Goal: Obtain resource: Obtain resource

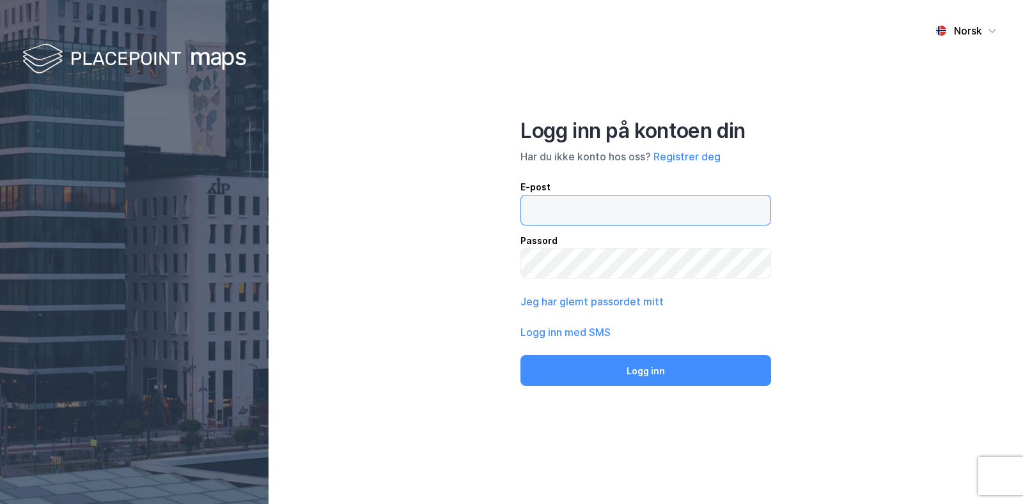
click at [670, 206] on input "email" at bounding box center [645, 210] width 249 height 29
type input "[EMAIL_ADDRESS][DOMAIN_NAME]"
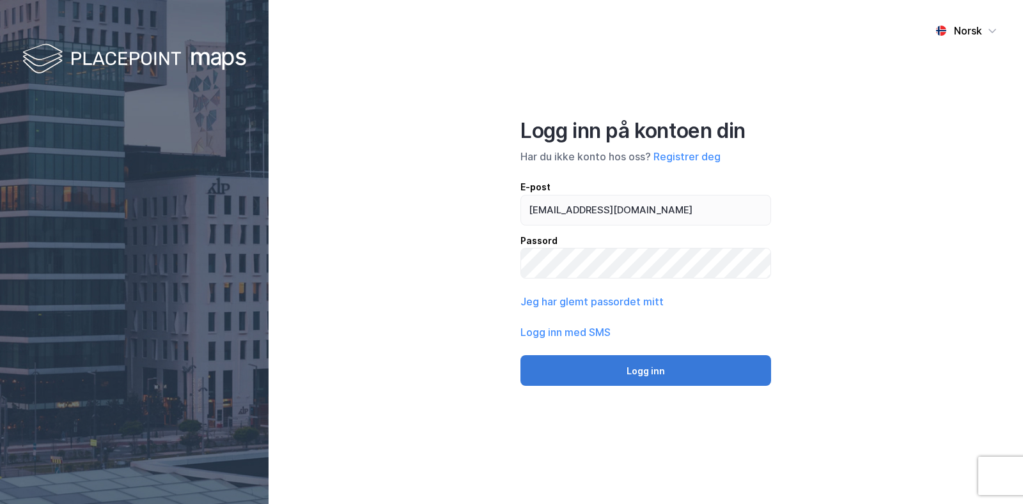
click at [649, 366] on button "Logg inn" at bounding box center [645, 370] width 251 height 31
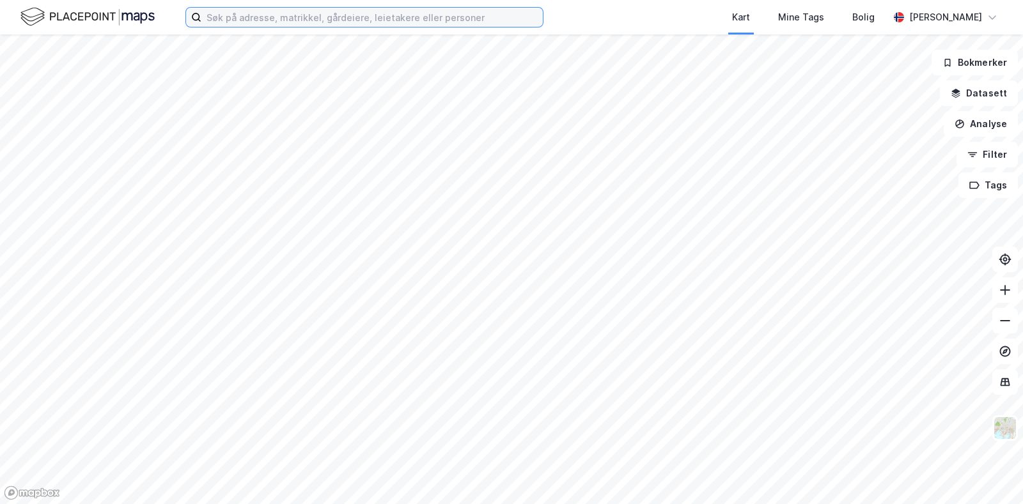
click at [293, 20] on input at bounding box center [371, 17] width 341 height 19
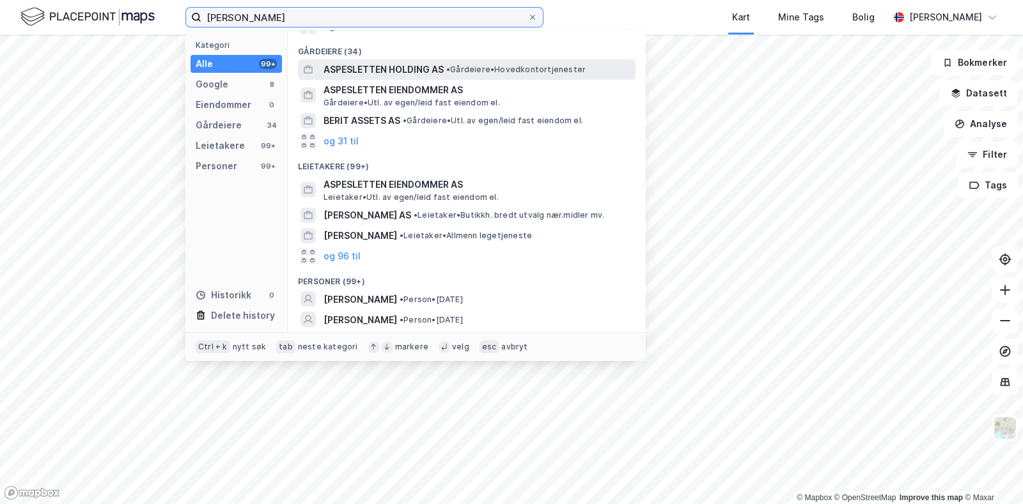
scroll to position [146, 0]
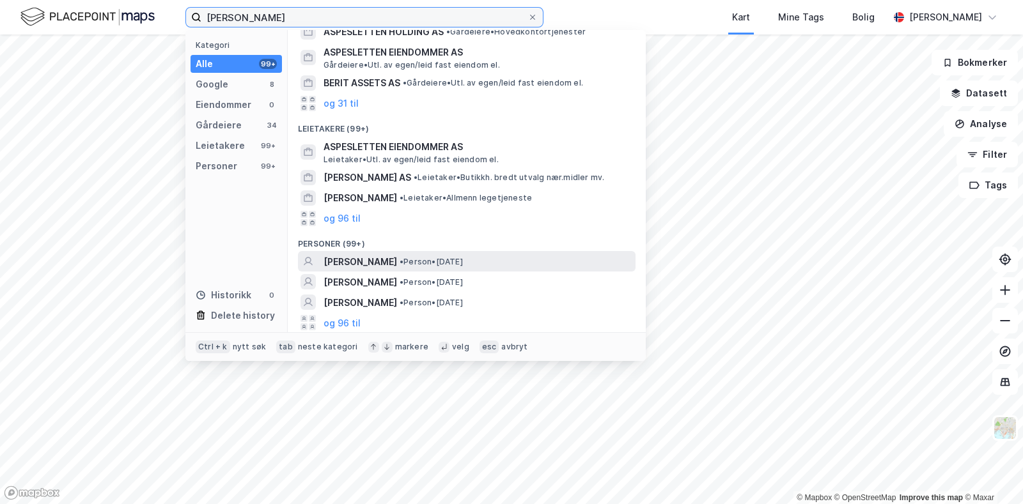
type input "[PERSON_NAME]"
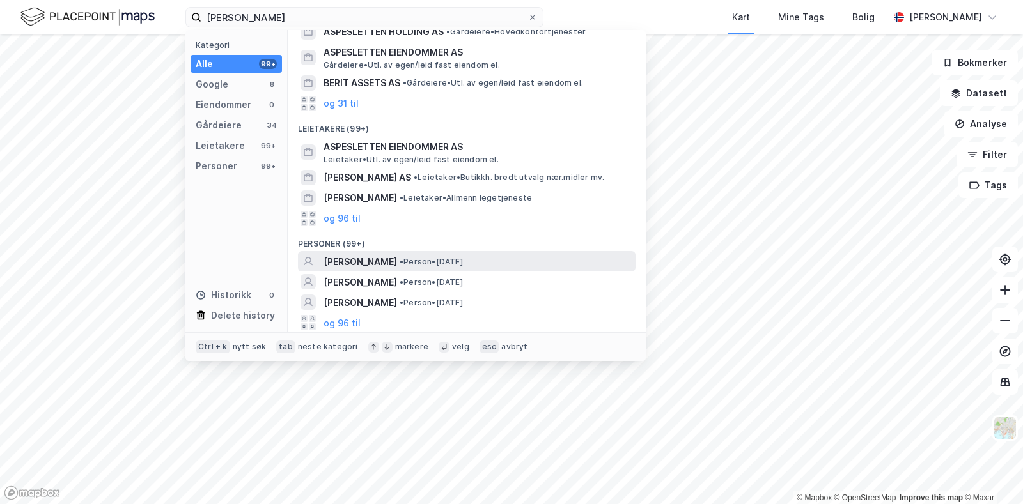
click at [392, 266] on span "[PERSON_NAME]" at bounding box center [359, 261] width 73 height 15
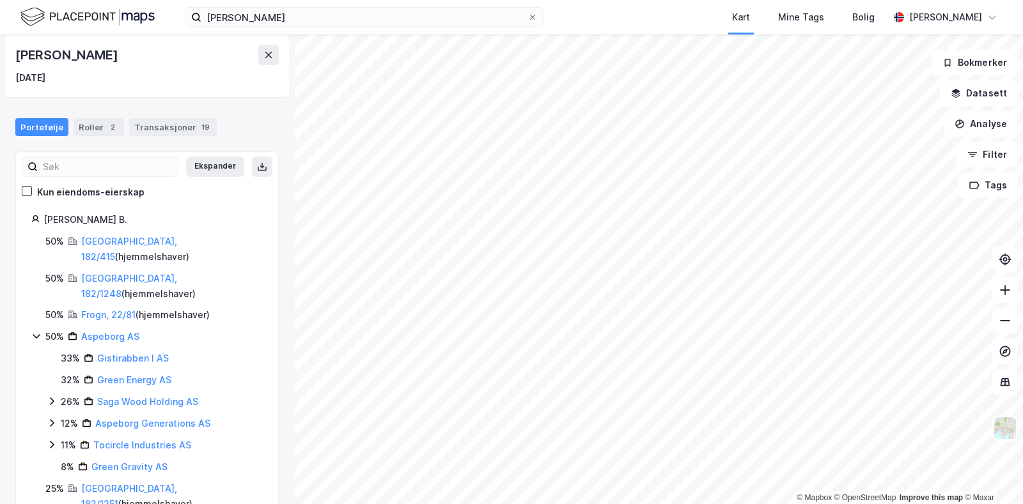
scroll to position [85, 0]
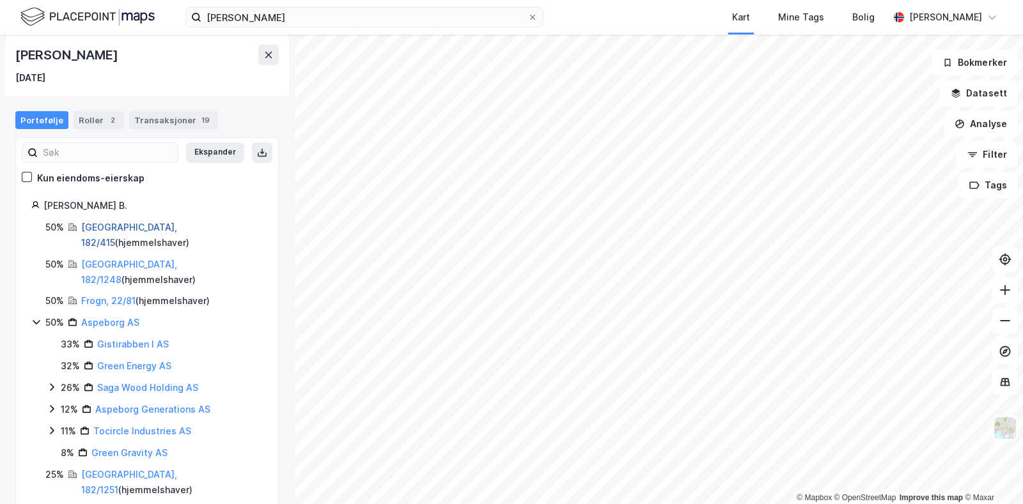
click at [105, 227] on link "[GEOGRAPHIC_DATA], 182/415" at bounding box center [129, 235] width 96 height 26
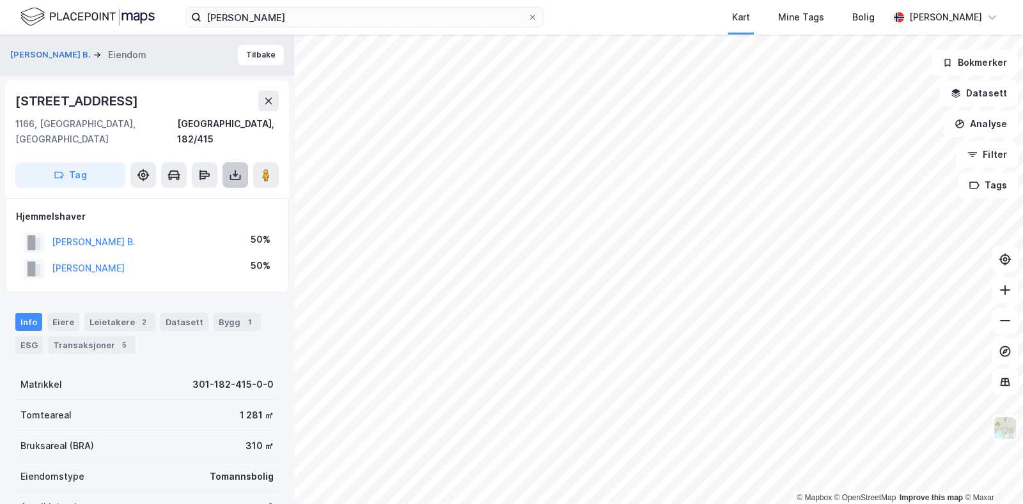
click at [230, 175] on icon at bounding box center [235, 177] width 11 height 5
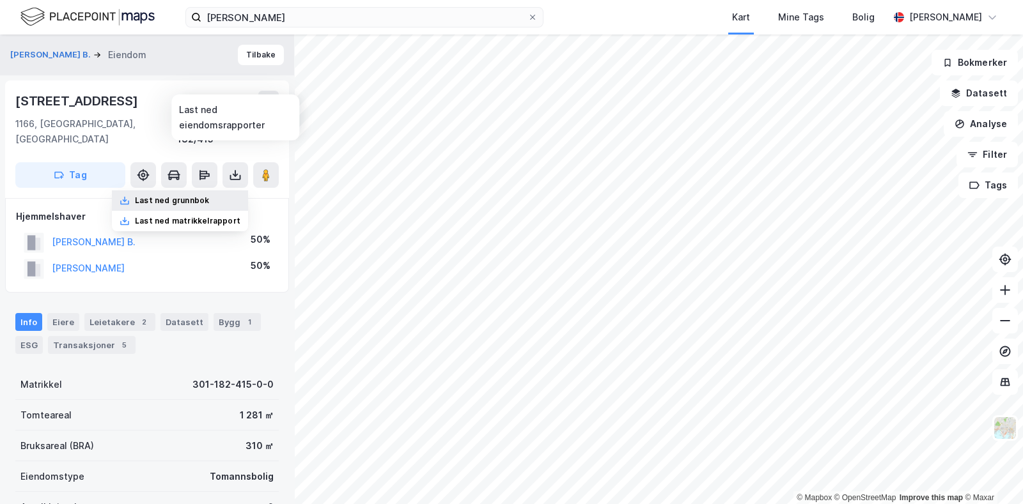
click at [201, 196] on div "Last ned grunnbok" at bounding box center [172, 201] width 74 height 10
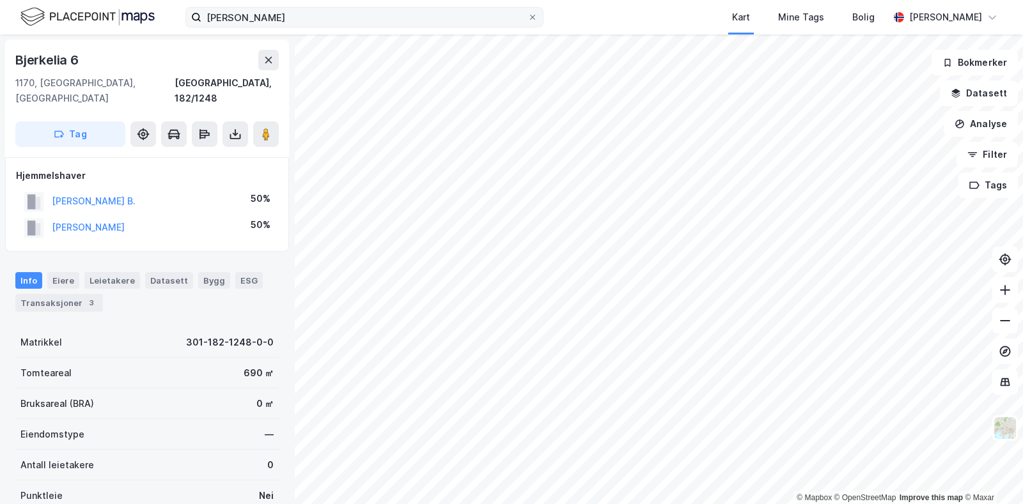
scroll to position [54, 0]
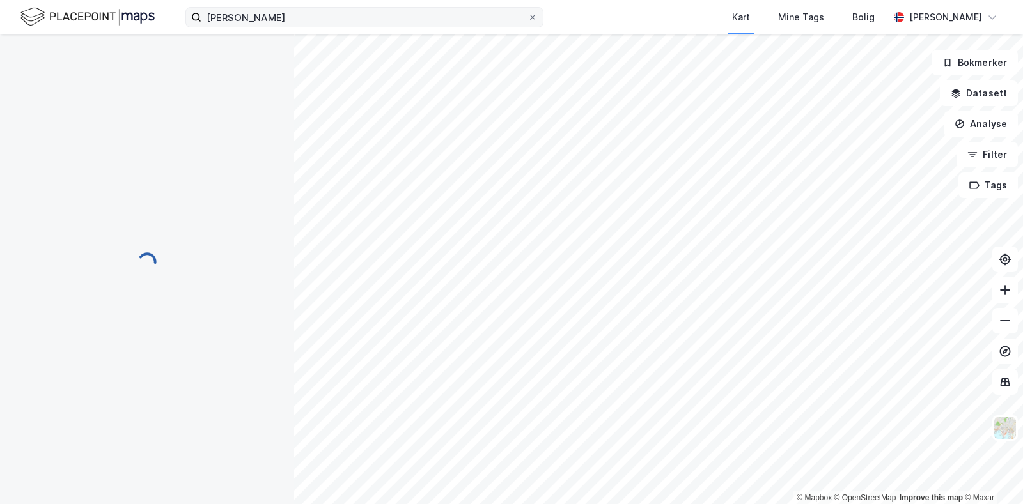
scroll to position [54, 0]
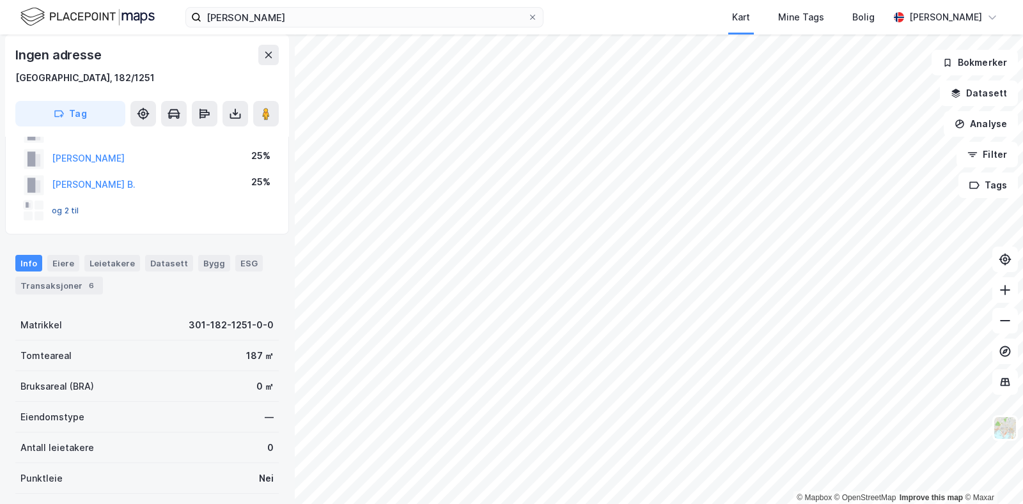
click at [0, 0] on button "og 2 til" at bounding box center [0, 0] width 0 height 0
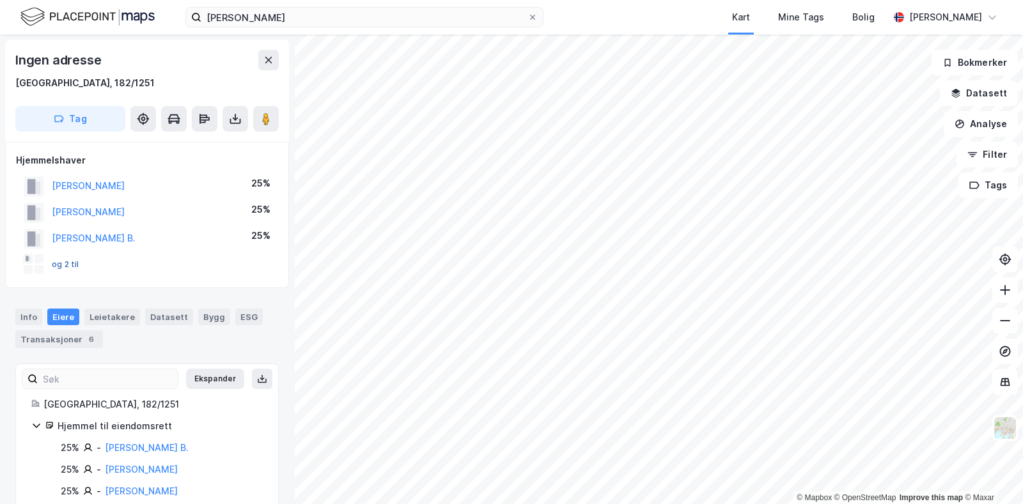
click at [0, 0] on button "og 2 til" at bounding box center [0, 0] width 0 height 0
